Goal: Complete application form

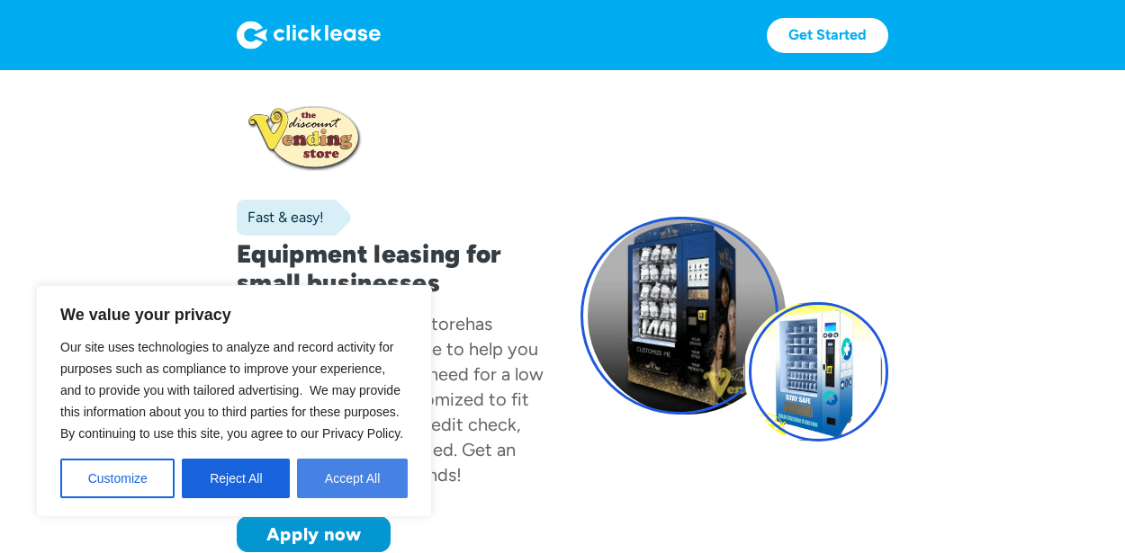
click at [375, 484] on button "Accept All" at bounding box center [352, 479] width 111 height 40
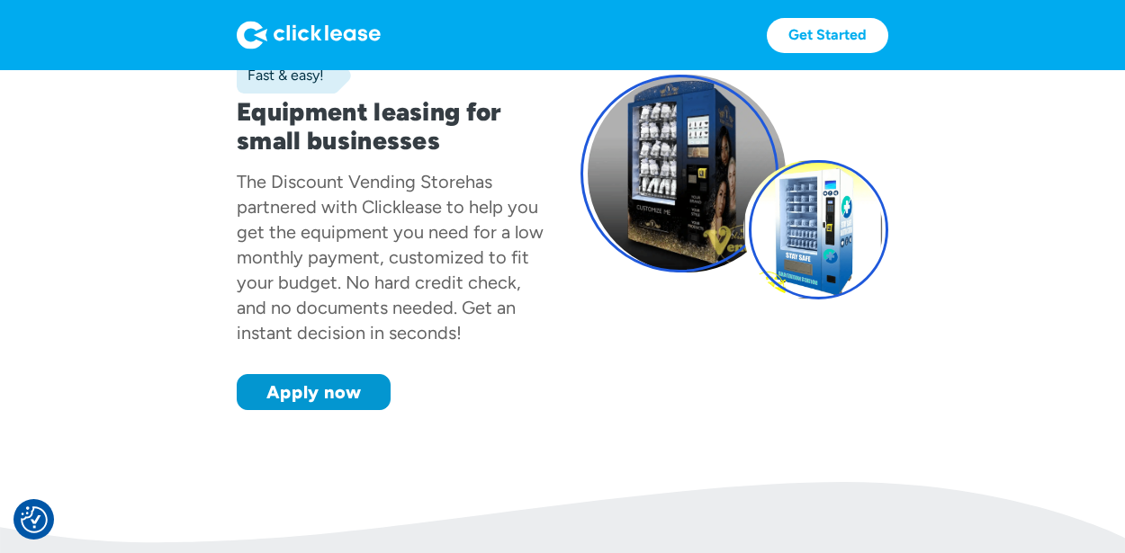
scroll to position [144, 0]
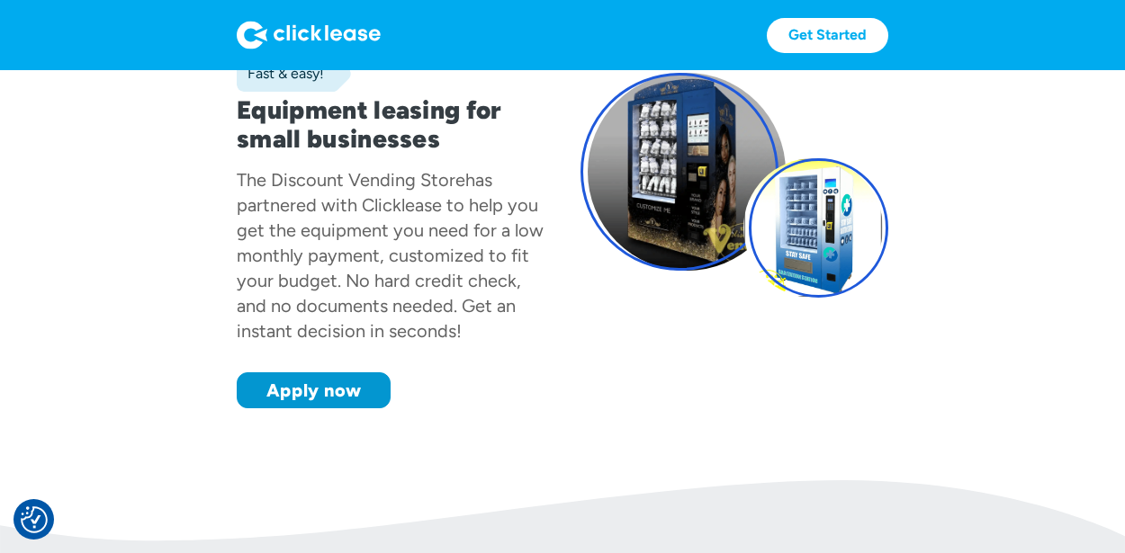
click at [672, 368] on div "Fast & easy! Equipment leasing for small businesses The Discount Vending Store …" at bounding box center [562, 185] width 651 height 446
click at [328, 399] on link "Apply now" at bounding box center [314, 390] width 154 height 36
